Goal: Task Accomplishment & Management: Manage account settings

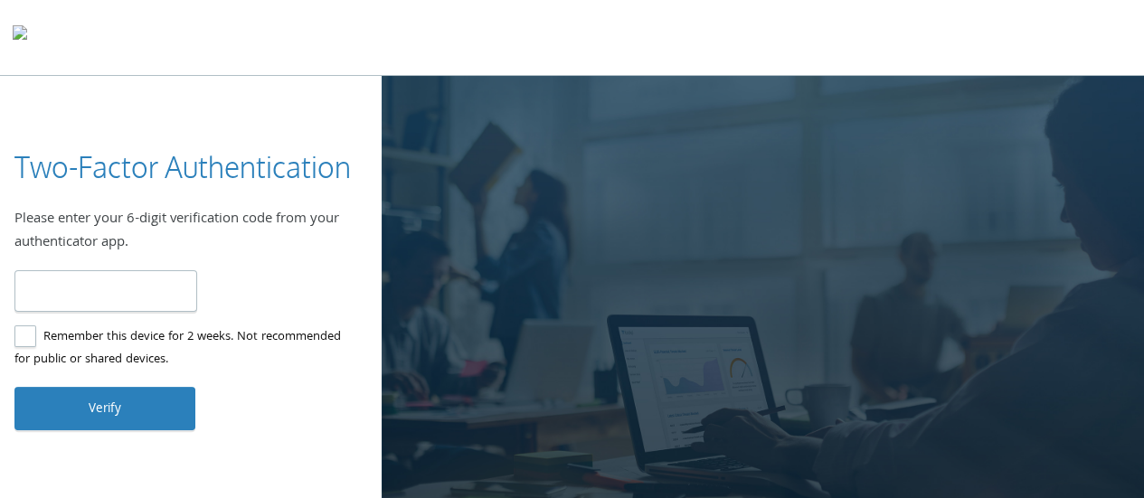
click at [119, 294] on input "number" at bounding box center [105, 291] width 183 height 43
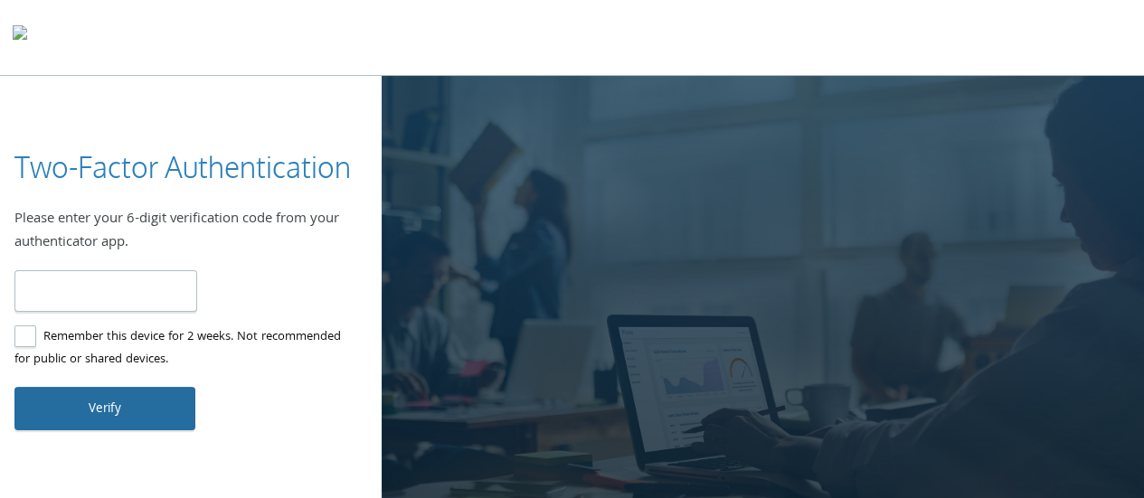
type input "******"
click at [83, 402] on button "Verify" at bounding box center [104, 408] width 181 height 43
